Goal: Information Seeking & Learning: Learn about a topic

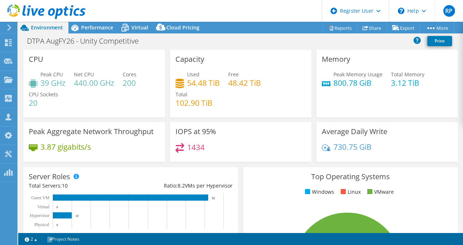
select select "USEast"
select select "USD"
click at [89, 32] on div "Performance" at bounding box center [93, 28] width 50 height 12
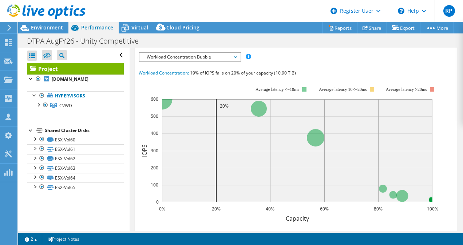
scroll to position [223, 0]
click at [206, 60] on span "Workload Concentration Bubble" at bounding box center [190, 56] width 94 height 9
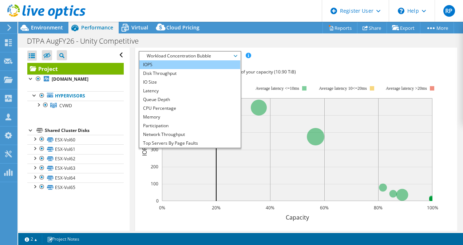
click at [189, 69] on li "IOPS" at bounding box center [189, 64] width 101 height 9
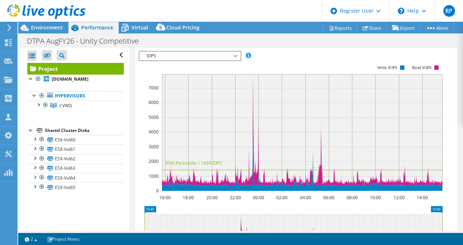
click at [207, 60] on span "IOPS" at bounding box center [190, 56] width 94 height 9
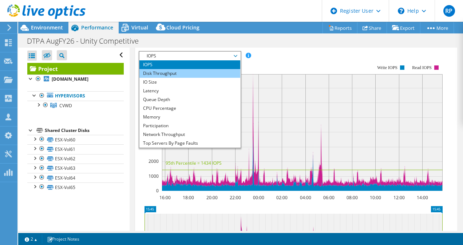
click at [203, 78] on li "Disk Throughput" at bounding box center [189, 73] width 101 height 9
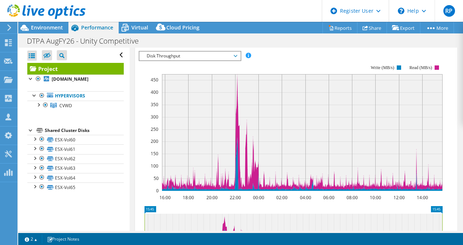
click at [216, 60] on span "Disk Throughput" at bounding box center [190, 56] width 94 height 9
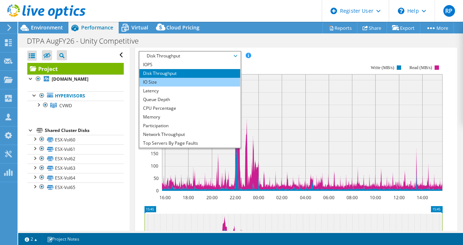
click at [208, 87] on li "IO Size" at bounding box center [189, 82] width 101 height 9
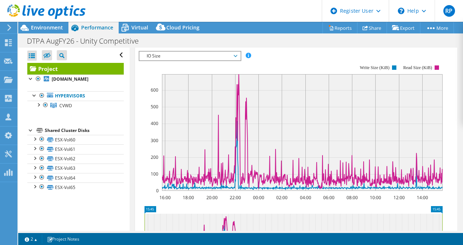
click at [183, 60] on span "IO Size" at bounding box center [190, 56] width 94 height 9
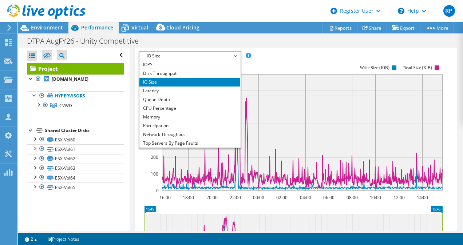
click at [293, 173] on rect at bounding box center [302, 132] width 281 height 117
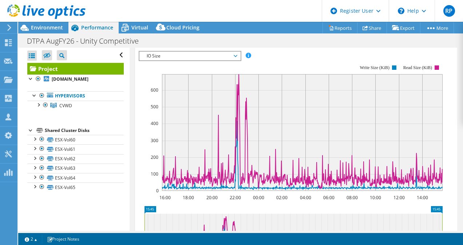
click at [214, 86] on rect at bounding box center [291, 128] width 304 height 146
click at [215, 84] on rect at bounding box center [291, 128] width 304 height 146
click at [215, 82] on rect at bounding box center [291, 128] width 304 height 146
click at [215, 60] on span "IO Size" at bounding box center [190, 56] width 94 height 9
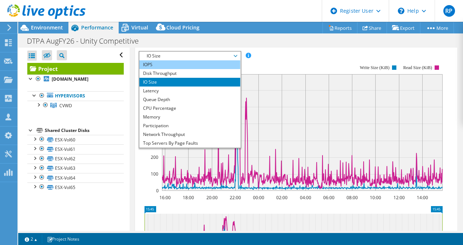
click at [190, 69] on li "IOPS" at bounding box center [189, 64] width 101 height 9
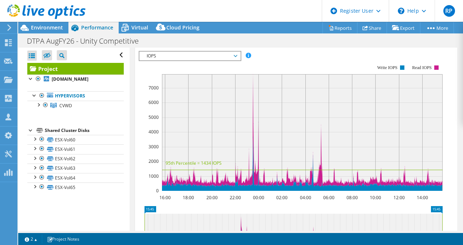
click at [195, 60] on span "IOPS" at bounding box center [190, 56] width 94 height 9
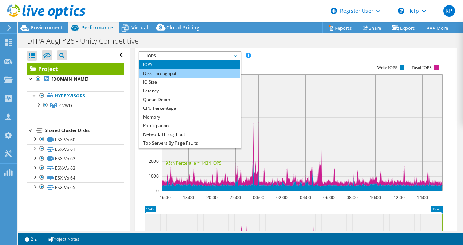
click at [191, 78] on li "Disk Throughput" at bounding box center [189, 73] width 101 height 9
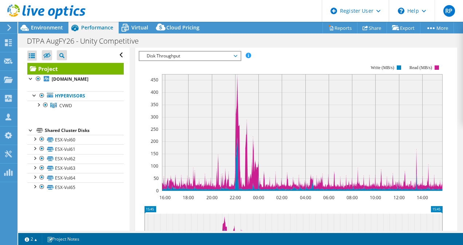
click at [198, 60] on span "Disk Throughput" at bounding box center [190, 56] width 94 height 9
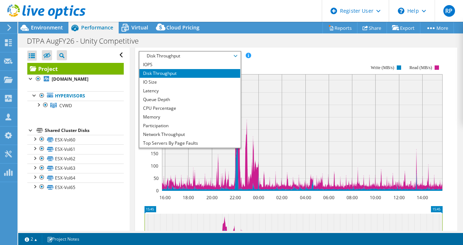
click at [310, 86] on rect at bounding box center [291, 128] width 304 height 146
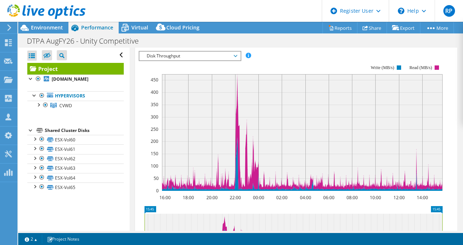
click at [182, 60] on span "Disk Throughput" at bounding box center [190, 56] width 94 height 9
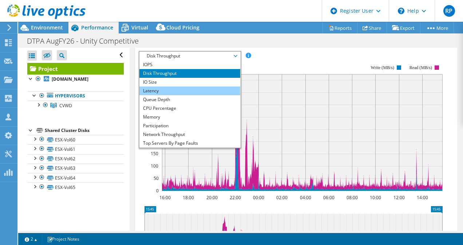
click at [188, 95] on li "Latency" at bounding box center [189, 91] width 101 height 9
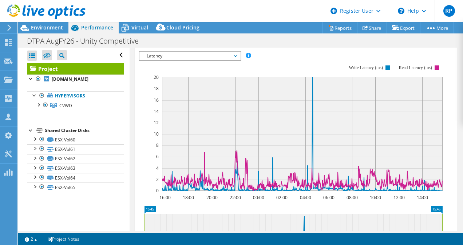
click at [235, 60] on span "Latency" at bounding box center [190, 56] width 94 height 9
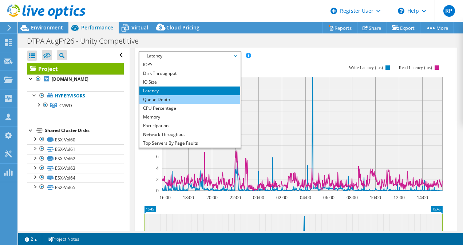
click at [212, 104] on li "Queue Depth" at bounding box center [189, 99] width 101 height 9
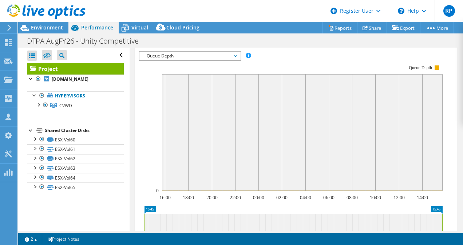
click at [212, 60] on span "Queue Depth" at bounding box center [190, 56] width 94 height 9
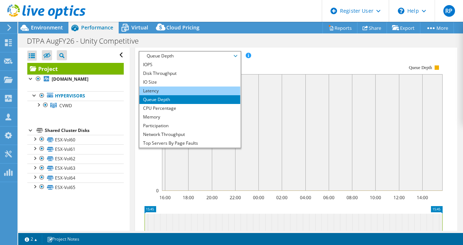
click at [211, 95] on li "Latency" at bounding box center [189, 91] width 101 height 9
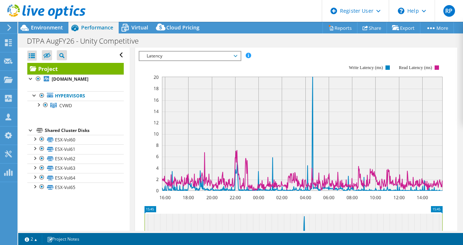
click at [184, 60] on span "Latency" at bounding box center [190, 56] width 94 height 9
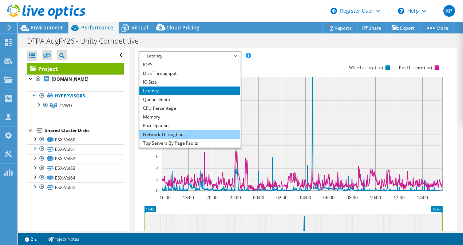
scroll to position [26, 0]
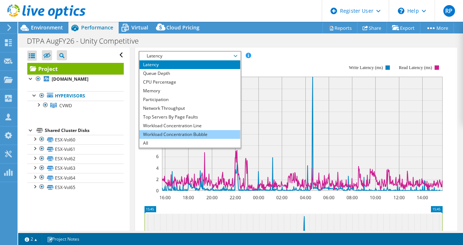
click at [193, 139] on li "Workload Concentration Bubble" at bounding box center [189, 134] width 101 height 9
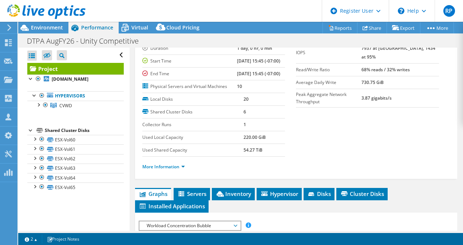
scroll to position [0, 0]
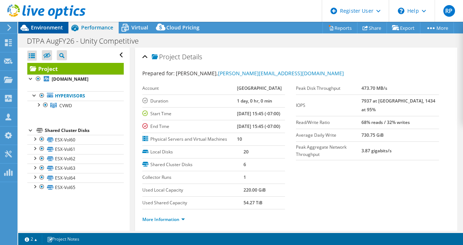
click at [56, 30] on span "Environment" at bounding box center [47, 27] width 32 height 7
